Goal: Transaction & Acquisition: Purchase product/service

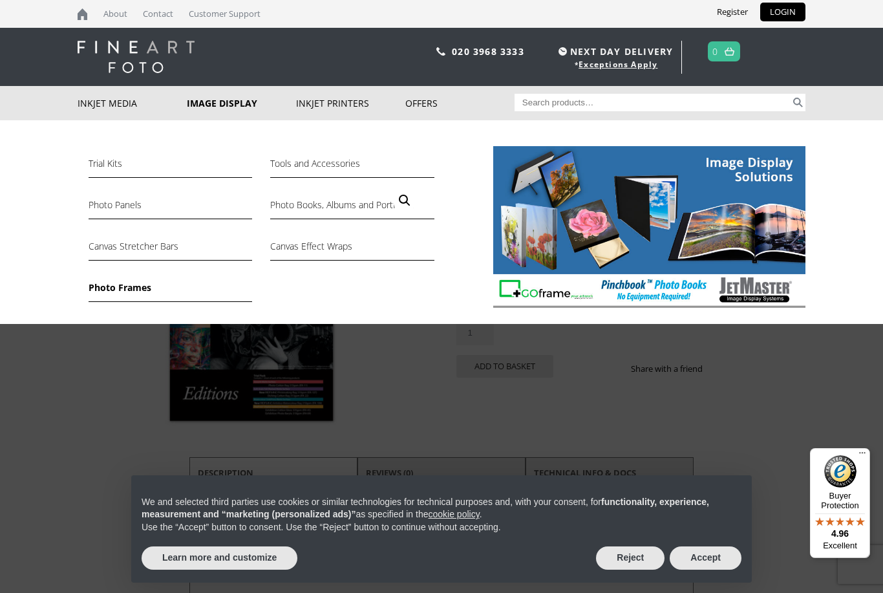
click at [125, 286] on link "Photo Frames" at bounding box center [171, 291] width 164 height 22
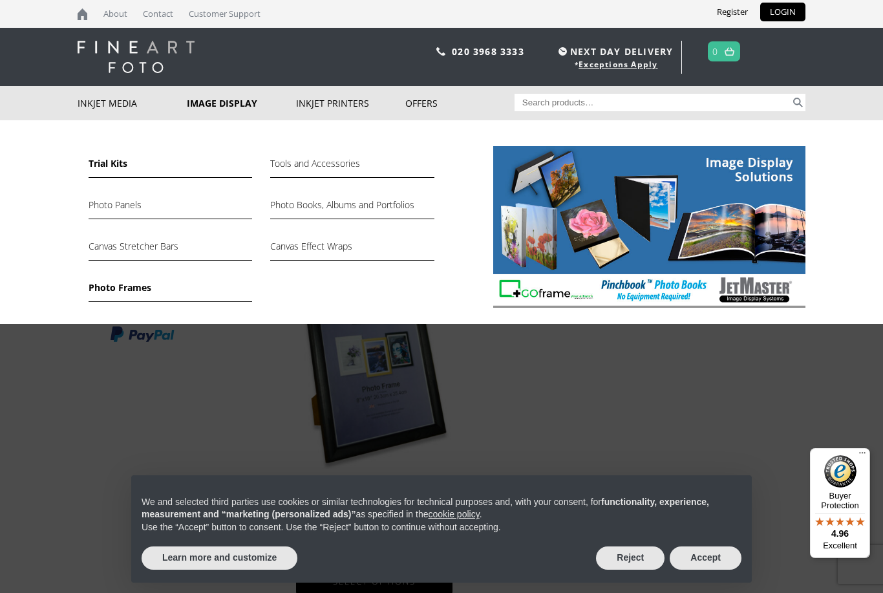
click at [109, 166] on link "Trial Kits" at bounding box center [171, 167] width 164 height 22
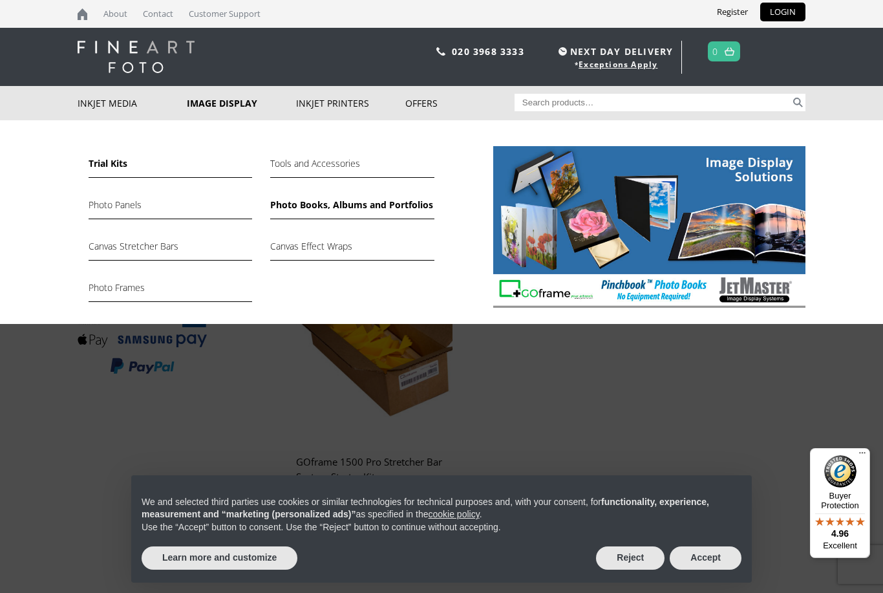
click at [299, 200] on link "Photo Books, Albums and Portfolios" at bounding box center [352, 208] width 164 height 22
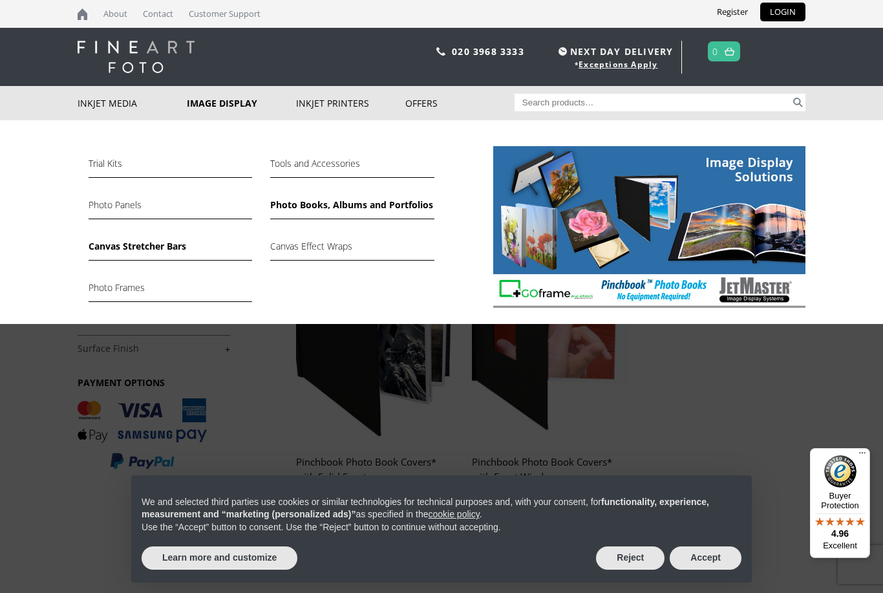
click at [134, 240] on link "Canvas Stretcher Bars" at bounding box center [171, 250] width 164 height 22
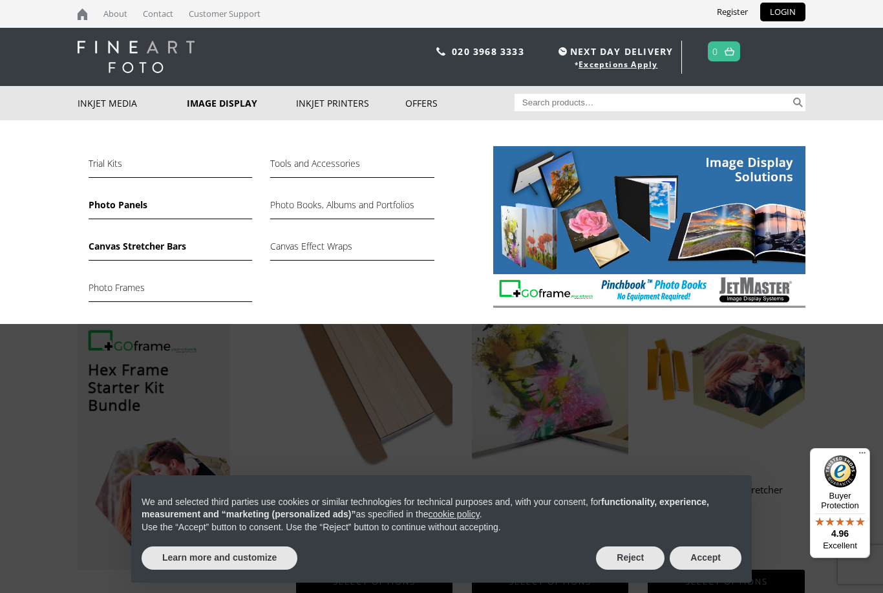
click at [122, 207] on link "Photo Panels" at bounding box center [171, 208] width 164 height 22
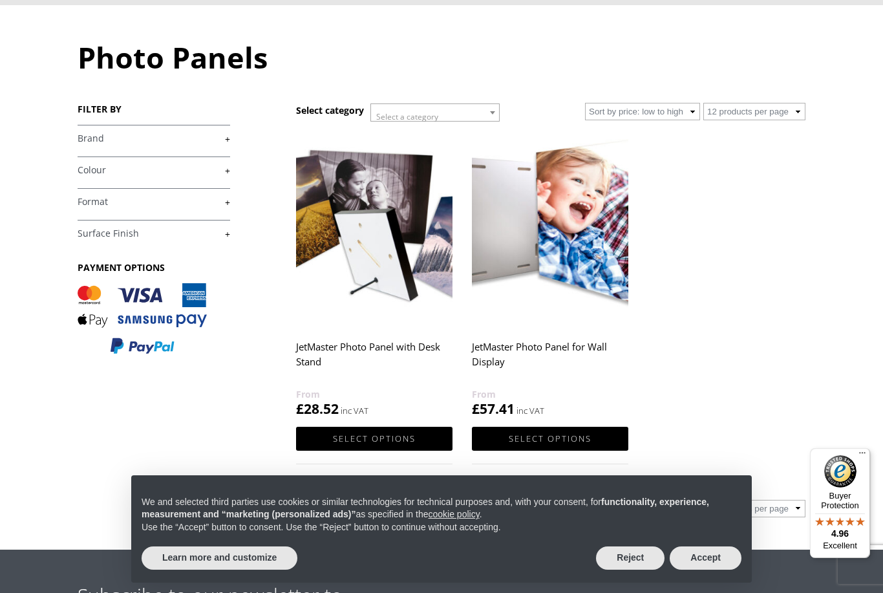
scroll to position [116, 0]
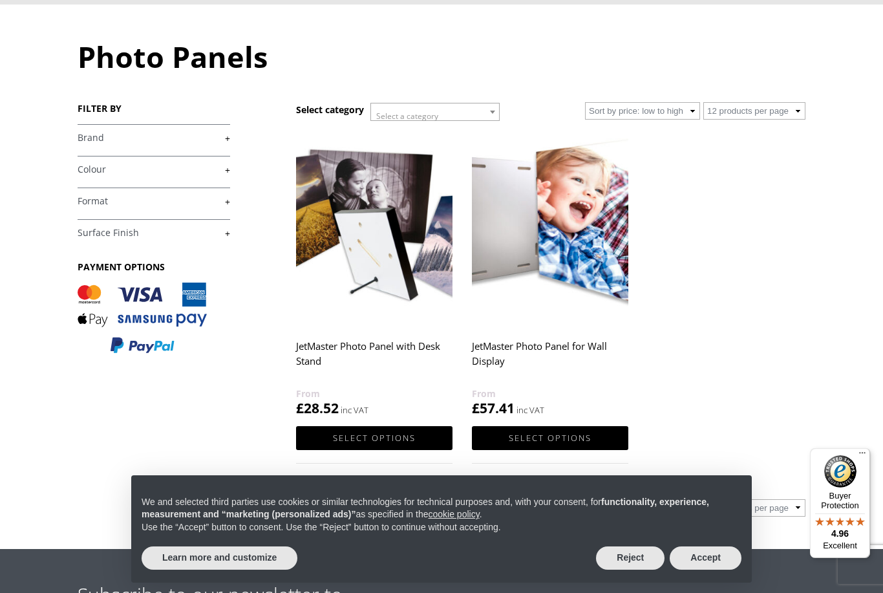
click at [544, 242] on img at bounding box center [550, 228] width 156 height 196
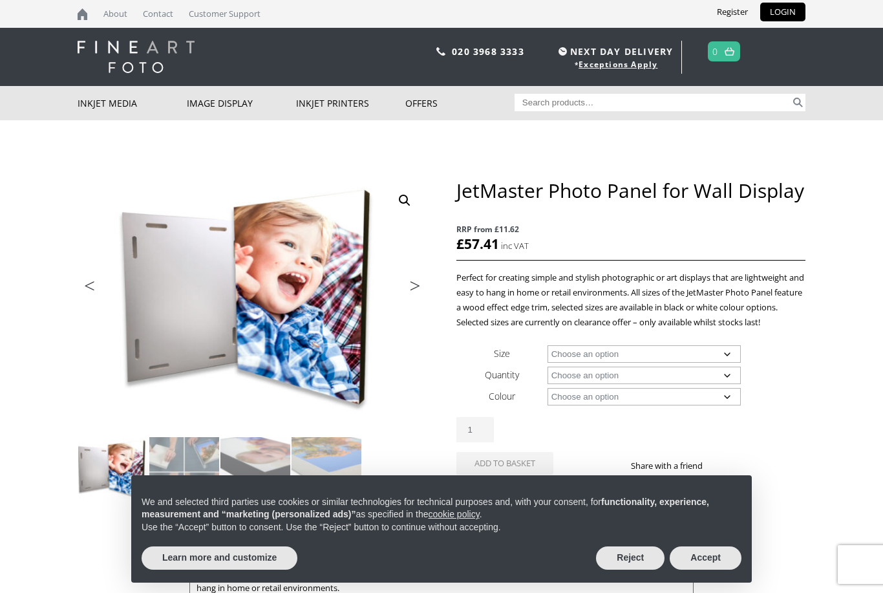
click at [567, 356] on select "Choose an option 12" x 12" 12" x 16" 16" x 16" 16" x 20" 16" x 24" 24" x 24" 24…" at bounding box center [645, 353] width 194 height 17
select select "12-x-12"
click at [570, 376] on select "Choose an option 8 Panels" at bounding box center [645, 375] width 194 height 17
select select "8-panels"
select select "12-x-12"
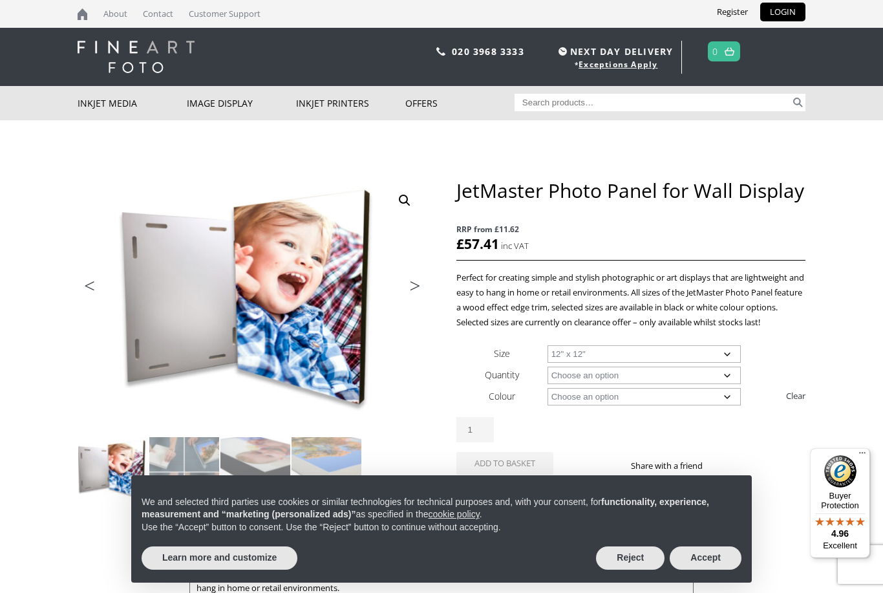
click at [586, 397] on select "Choose an option Black White" at bounding box center [645, 396] width 194 height 17
select select "black"
select select "12-x-12"
select select "black"
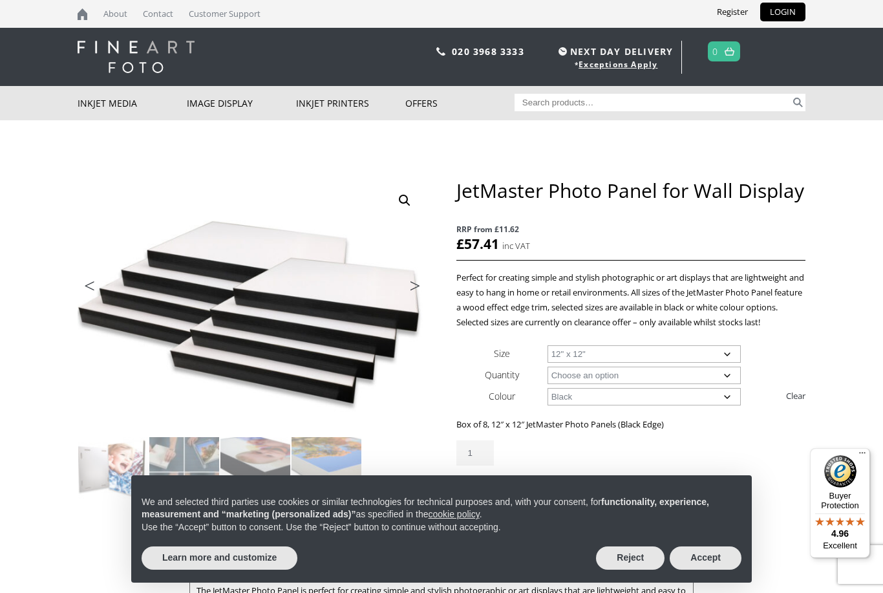
click at [0, 0] on html "NEXT DAY DELIVERY * Exceptions Apply About Contact Customer Support Register LO…" at bounding box center [441, 0] width 883 height 0
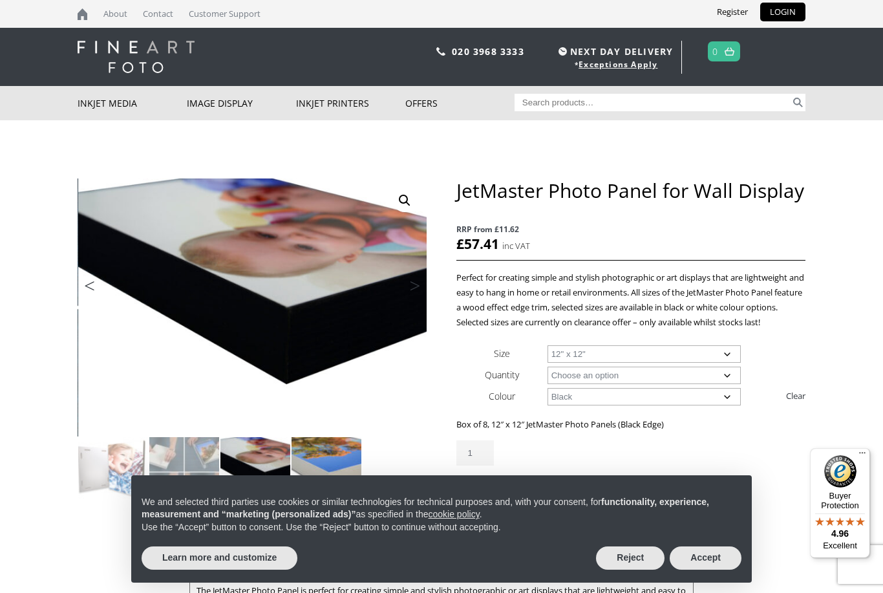
click at [328, 461] on img at bounding box center [327, 472] width 70 height 70
click at [261, 482] on img at bounding box center [255, 472] width 70 height 70
click at [204, 480] on img at bounding box center [184, 472] width 70 height 70
click at [118, 462] on img at bounding box center [113, 472] width 70 height 70
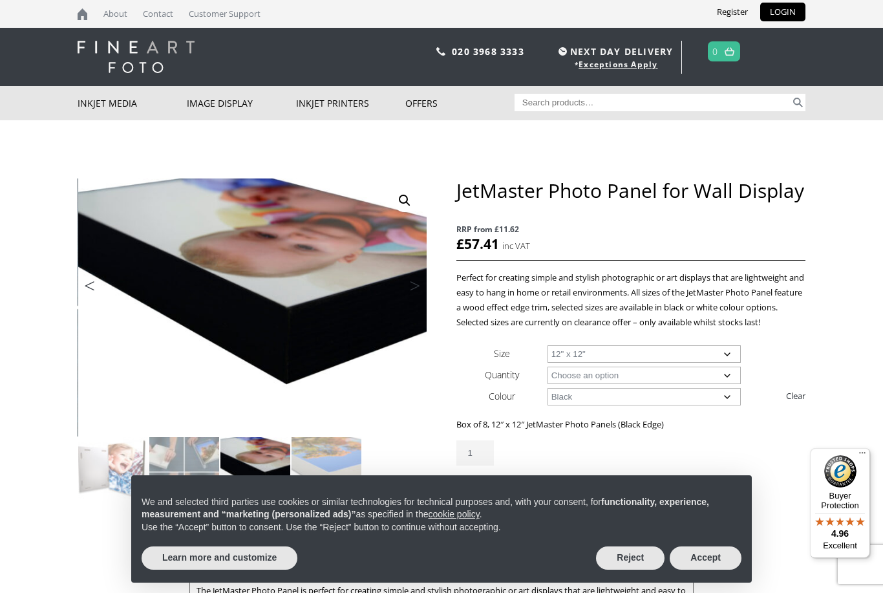
click at [87, 284] on link "Previous" at bounding box center [103, 289] width 51 height 12
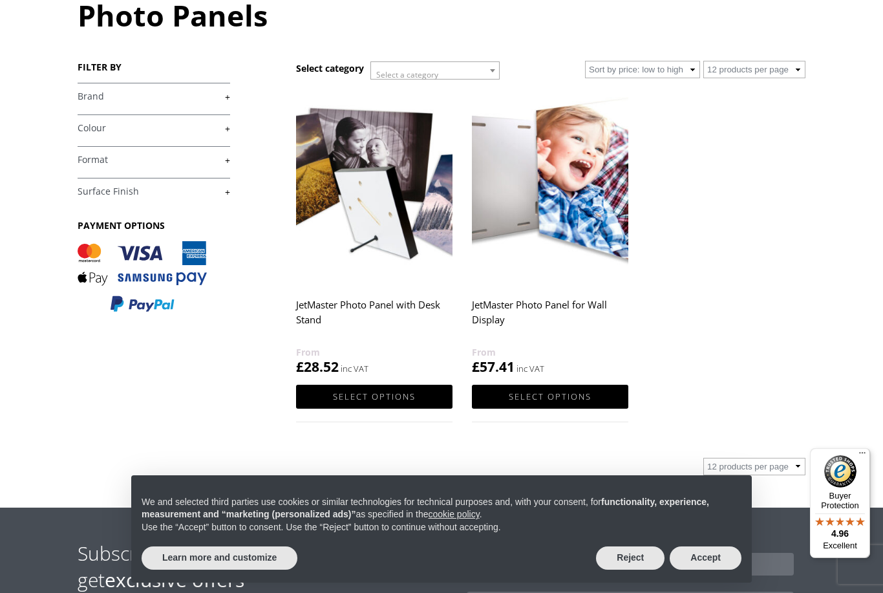
click at [579, 180] on img at bounding box center [550, 187] width 156 height 196
click at [541, 385] on link "Select options" at bounding box center [550, 397] width 156 height 24
click at [540, 392] on link "Select options" at bounding box center [550, 397] width 156 height 24
